Goal: Navigation & Orientation: Find specific page/section

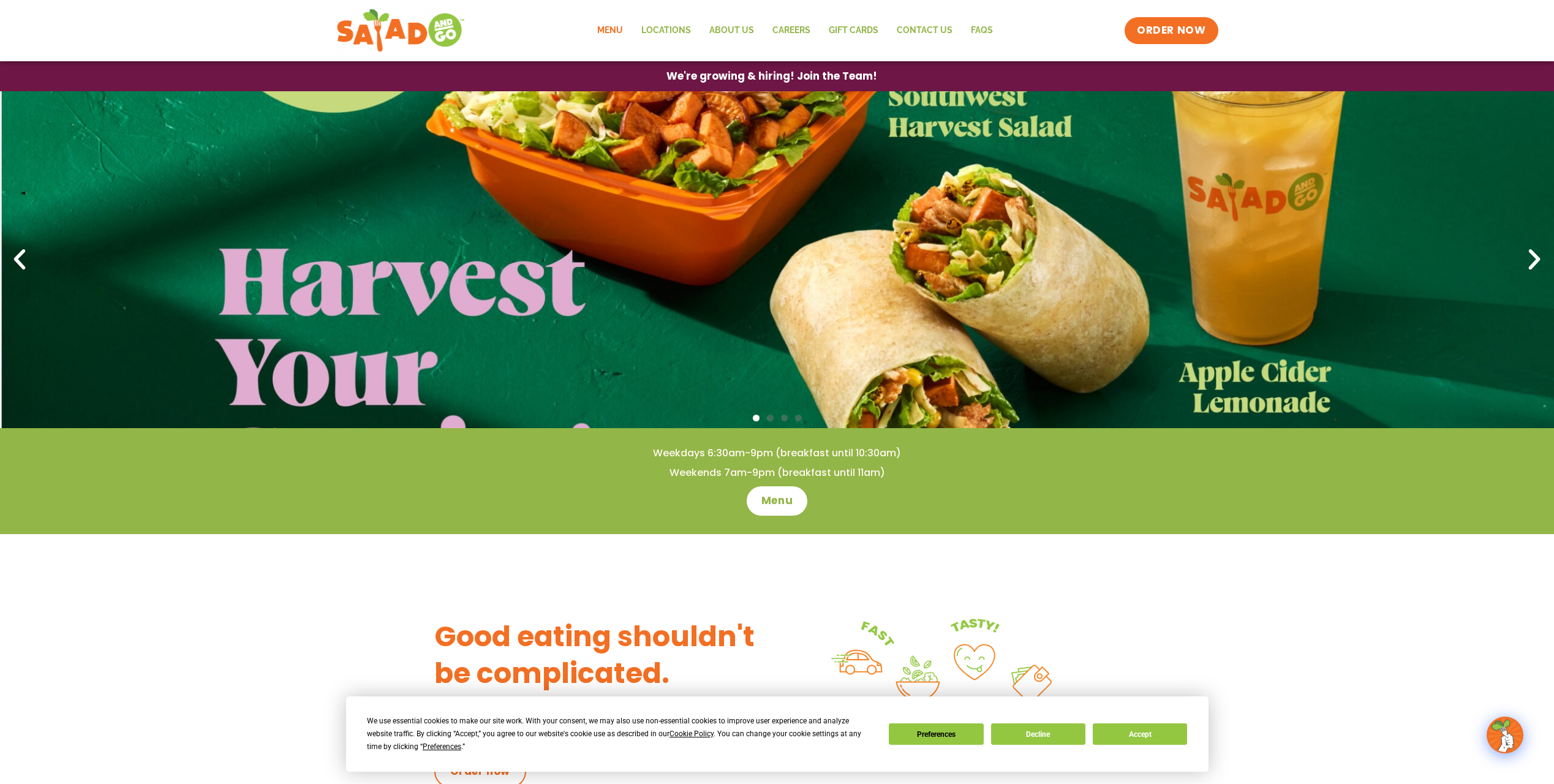
click at [623, 29] on link "Menu" at bounding box center [609, 30] width 44 height 28
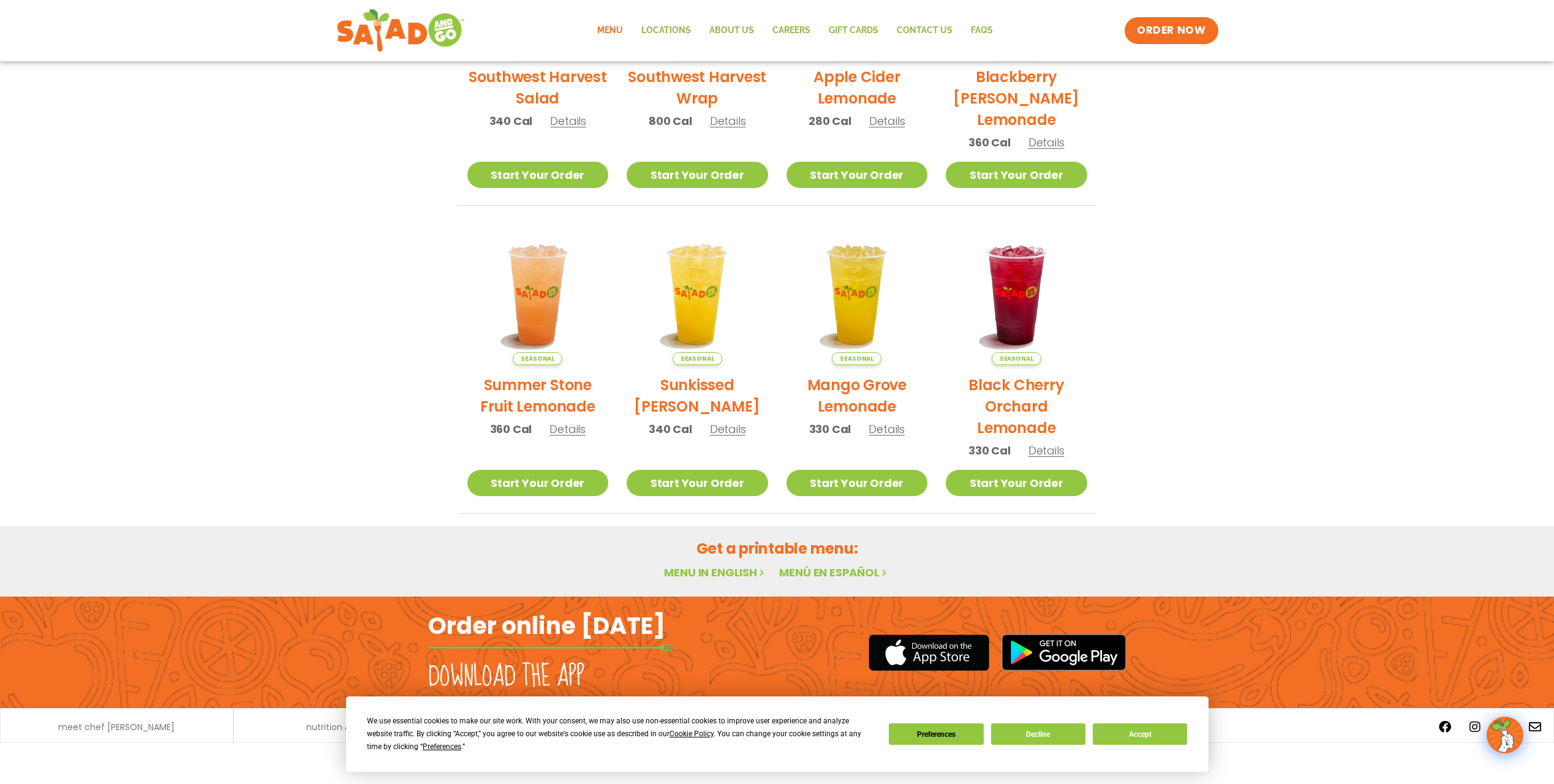
scroll to position [2, 0]
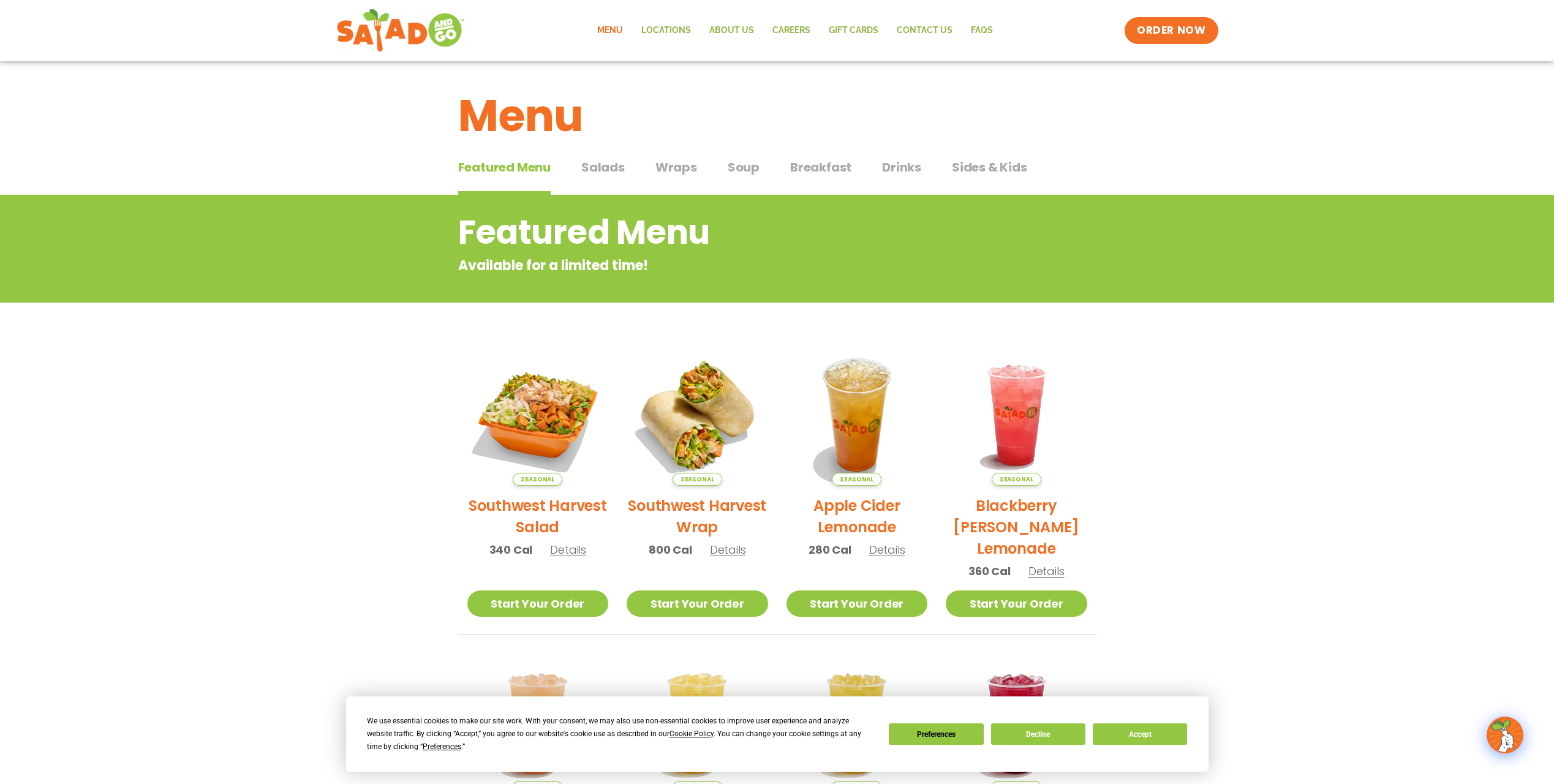
click at [590, 167] on span "Salads" at bounding box center [603, 167] width 43 height 18
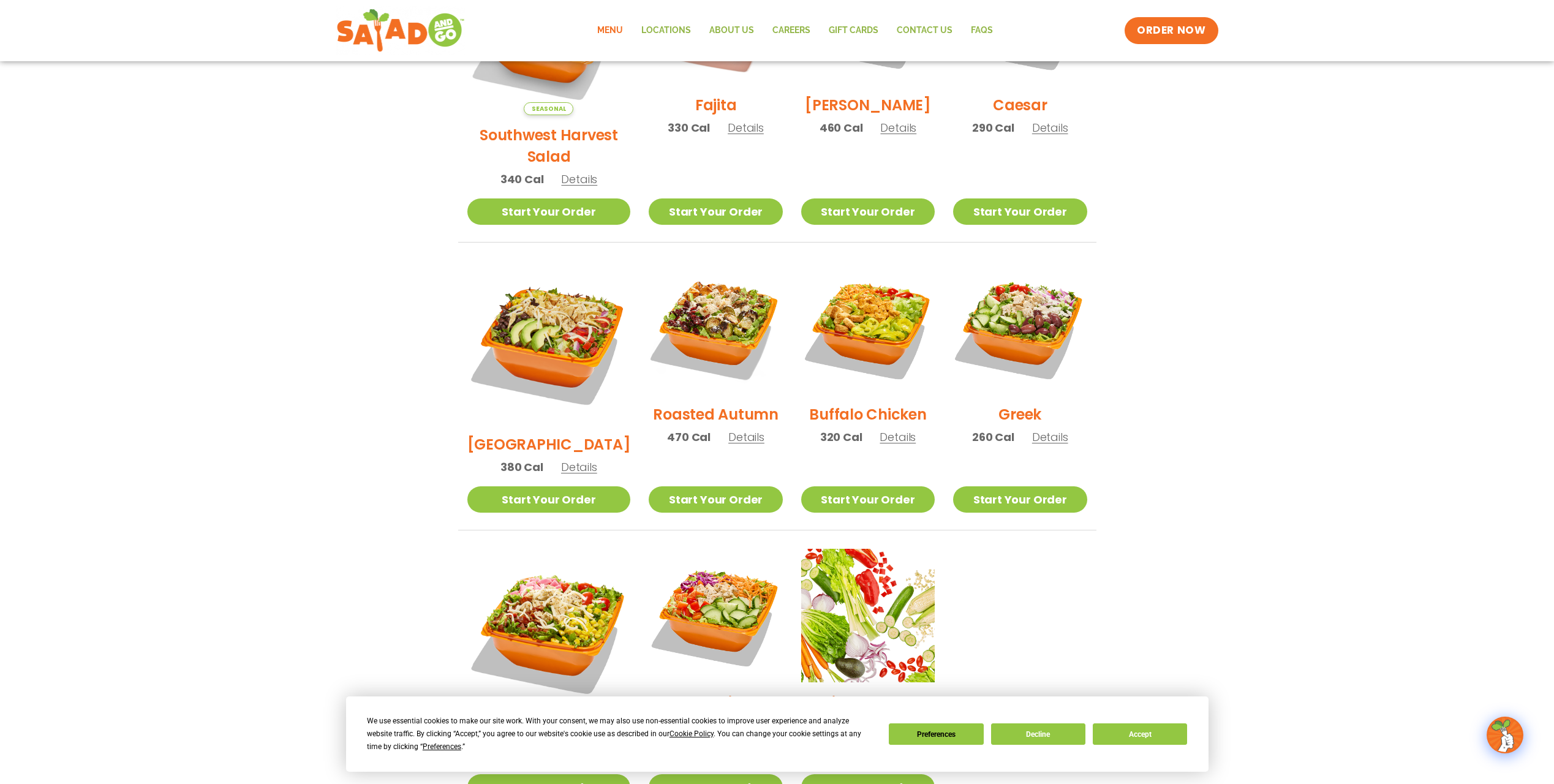
scroll to position [264, 0]
